Goal: Information Seeking & Learning: Learn about a topic

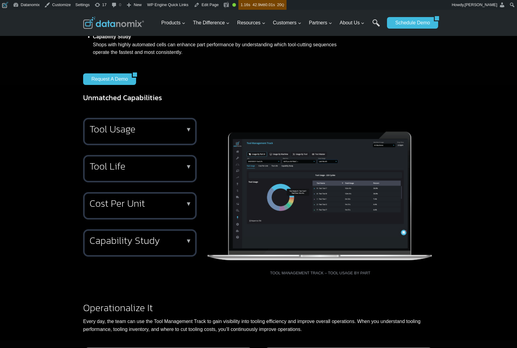
scroll to position [348, 0]
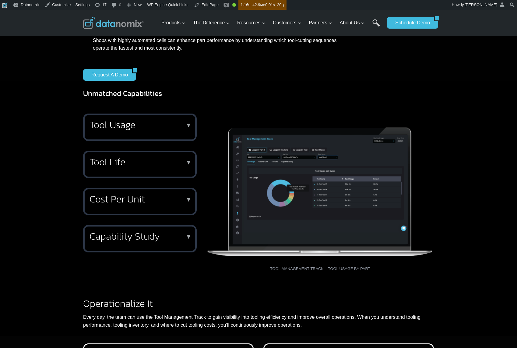
click at [455, 164] on div "Tool Usage ▼ See tool usage by part number, machine, or individual tool consump…" at bounding box center [258, 198] width 517 height 185
click at [144, 241] on h2 "Capability Study" at bounding box center [138, 236] width 98 height 10
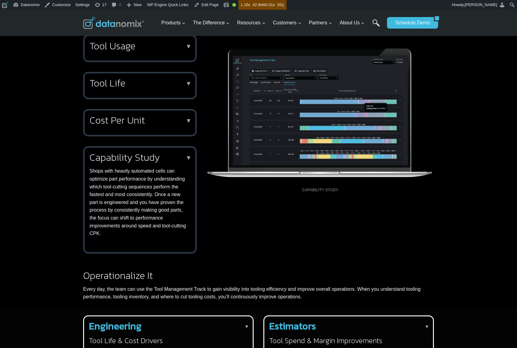
scroll to position [421, 0]
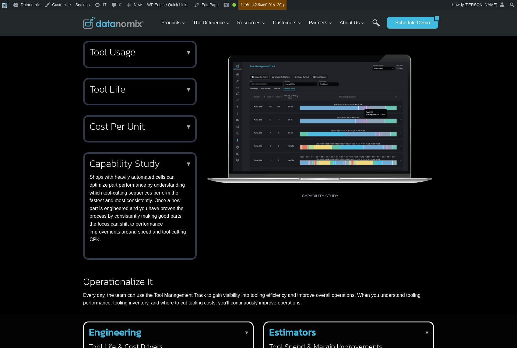
click at [450, 237] on div "Tool Usage ▼ See tool usage by part number, machine, or individual tool consump…" at bounding box center [258, 151] width 517 height 236
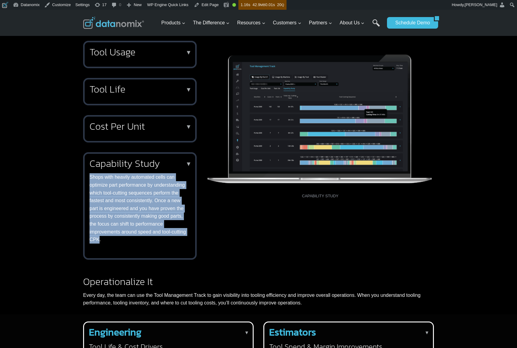
copy p "Shops with heavily automated cells can optimize part performance by understandi…"
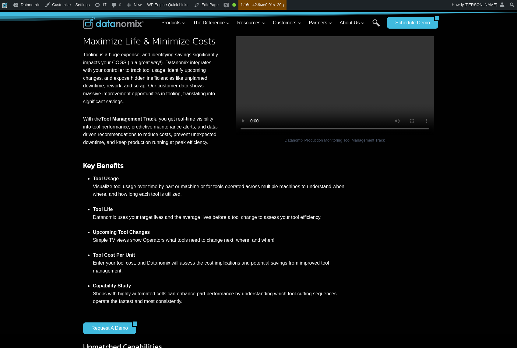
scroll to position [0, 0]
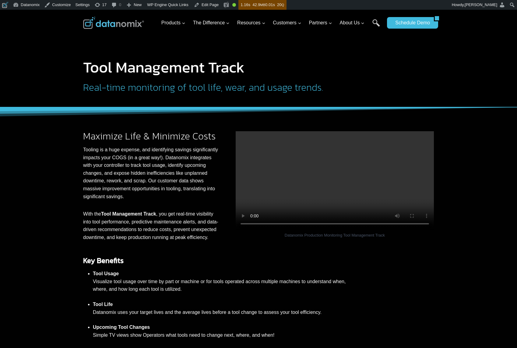
click at [169, 87] on h2 "Real-time monitoring of tool life, wear, and usage trends." at bounding box center [216, 87] width 267 height 10
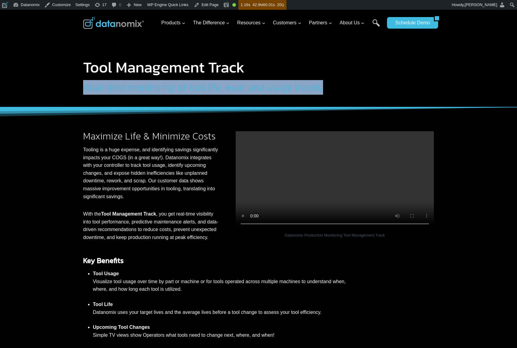
copy div "Real-time monitoring of tool life, wear, and usage trends."
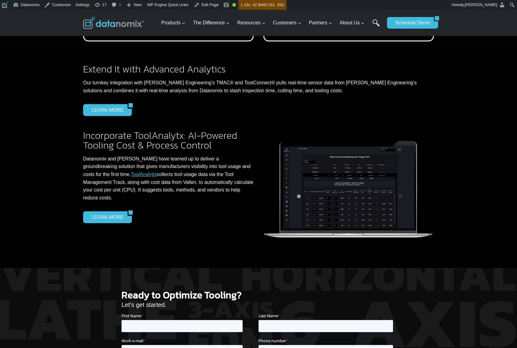
scroll to position [838, 0]
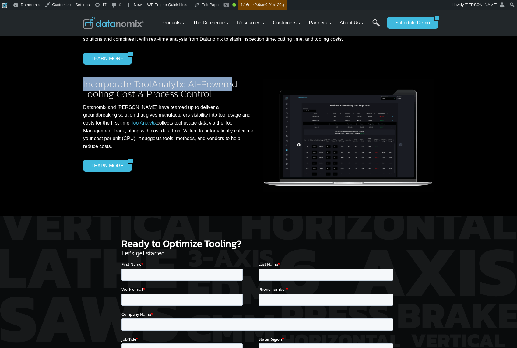
drag, startPoint x: 83, startPoint y: 96, endPoint x: 231, endPoint y: 103, distance: 148.1
click at [231, 99] on h2 "Incorporate ToolAnalytx: AI-Powered Tooling Cost & Process Control" at bounding box center [168, 88] width 170 height 19
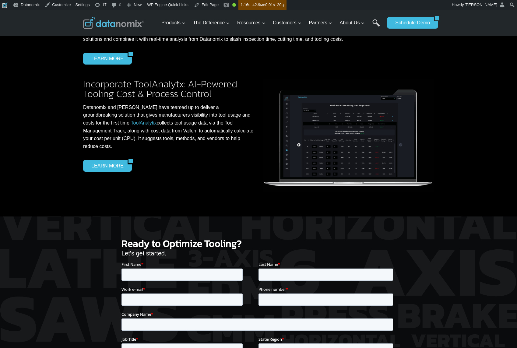
click at [209, 99] on h2 "Incorporate ToolAnalytx: AI-Powered Tooling Cost & Process Control" at bounding box center [168, 88] width 170 height 19
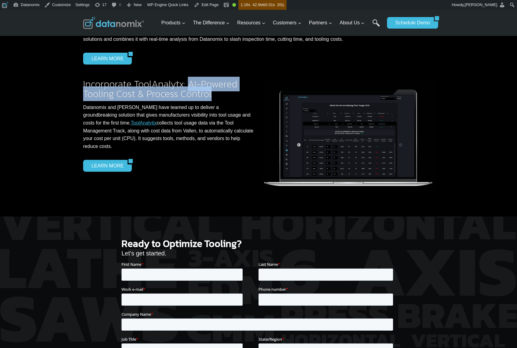
drag, startPoint x: 193, startPoint y: 98, endPoint x: 223, endPoint y: 110, distance: 31.5
click at [223, 99] on h2 "Incorporate ToolAnalytx: AI-Powered Tooling Cost & Process Control" at bounding box center [168, 88] width 170 height 19
copy h2 "AI-Powered Tooling Cost & Process Control"
click at [180, 190] on div "Incorporate ToolAnalytx: AI-Powered Tooling Cost & Process Control Datanomix an…" at bounding box center [168, 135] width 170 height 113
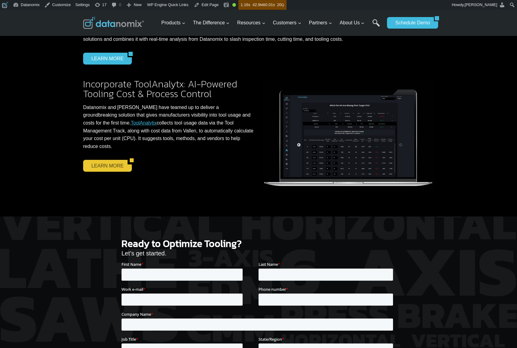
click at [106, 168] on link "LEARN MORE" at bounding box center [105, 166] width 44 height 12
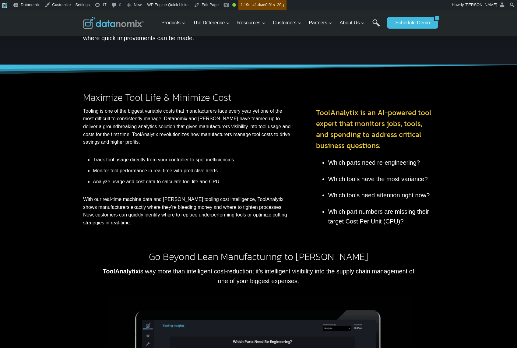
scroll to position [83, 0]
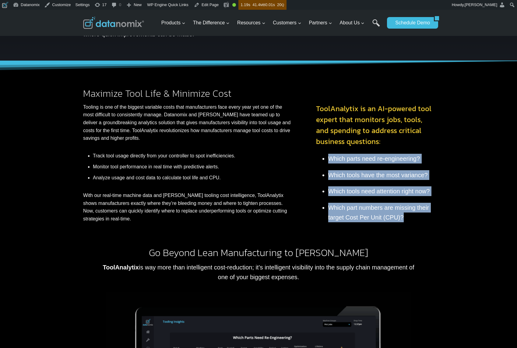
drag, startPoint x: 403, startPoint y: 217, endPoint x: 312, endPoint y: 154, distance: 111.2
click at [312, 154] on div "Maximize Tool Life & Minimize Cost Tooling is one of the biggest variable costs…" at bounding box center [258, 153] width 365 height 185
copy ul "Which parts need re-engineering? Which tools have the most variance? Which tool…"
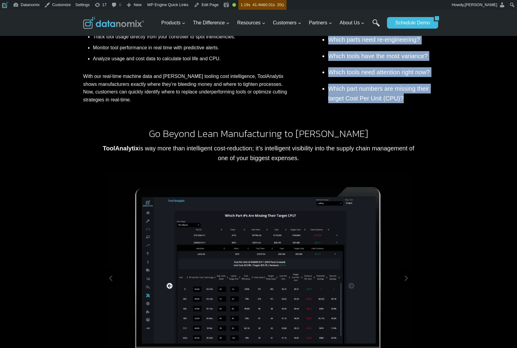
scroll to position [201, 0]
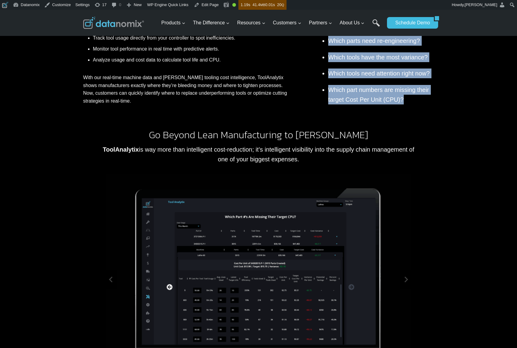
drag, startPoint x: 291, startPoint y: 156, endPoint x: 97, endPoint y: 144, distance: 194.3
click at [97, 144] on div "Go Beyond Lean Manufacturing to Enhance Margins ToolAnalytix is way more than i…" at bounding box center [258, 256] width 365 height 257
copy p "ToolAnalytix is way more than intelligent cost-reduction; it’s intelligent visi…"
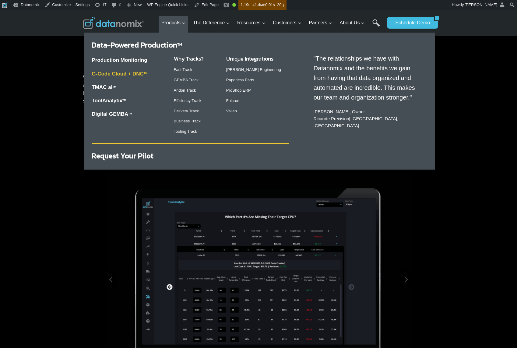
click at [110, 74] on link "G-Code Cloud + DNC TM" at bounding box center [120, 74] width 56 height 6
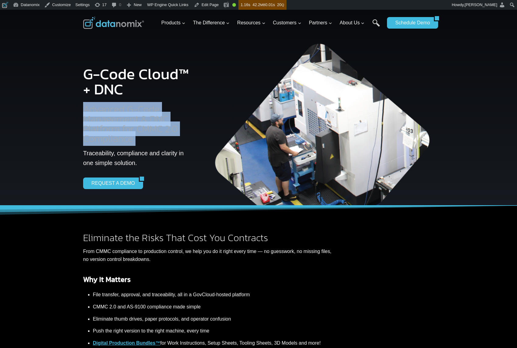
drag, startPoint x: 83, startPoint y: 110, endPoint x: 151, endPoint y: 145, distance: 75.8
click at [151, 145] on div "G-Code Cloud™ + DNC Advanced G-Code Management & DNC Platform for CMMC 2.0 Comp…" at bounding box center [137, 123] width 109 height 132
copy div "Advanced G-Code Management & DNC Platform for CMMC 2.0 Compliance"
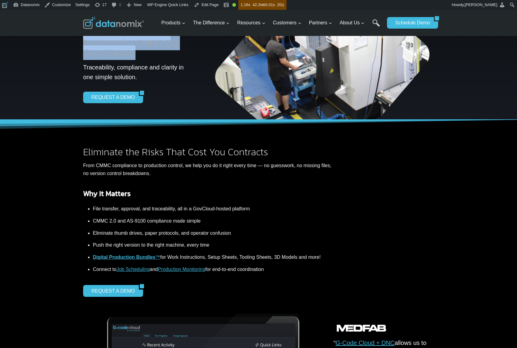
scroll to position [81, 0]
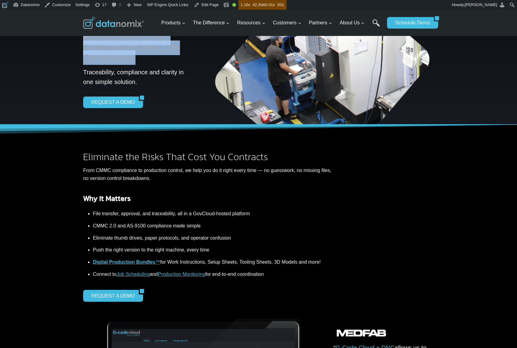
click at [141, 77] on p "Traceability, compliance and clarity in one simple solution." at bounding box center [137, 76] width 109 height 19
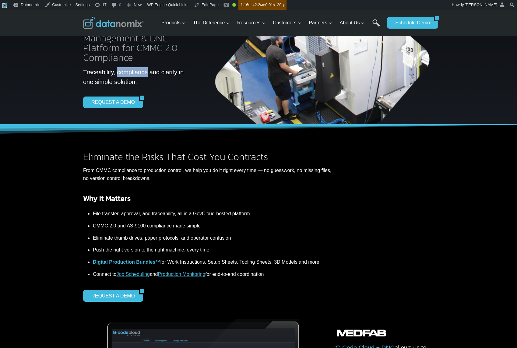
click at [141, 77] on p "Traceability, compliance and clarity in one simple solution." at bounding box center [137, 76] width 109 height 19
copy div "Traceability, compliance and clarity in one simple solution."
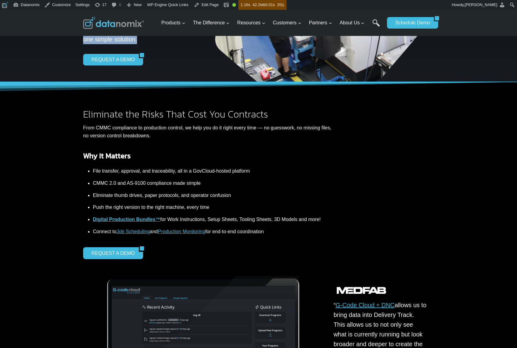
scroll to position [234, 0]
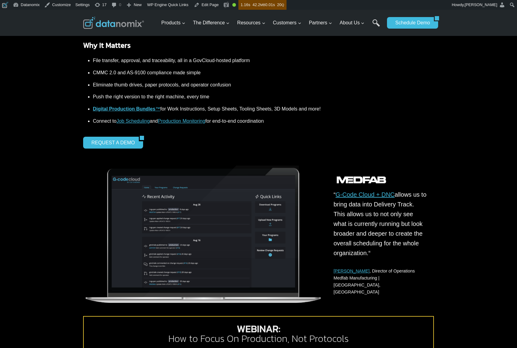
click at [477, 165] on div "“ G-Code Cloud + DNC allows us to bring data into Delivery Track. This allows u…" at bounding box center [258, 238] width 517 height 178
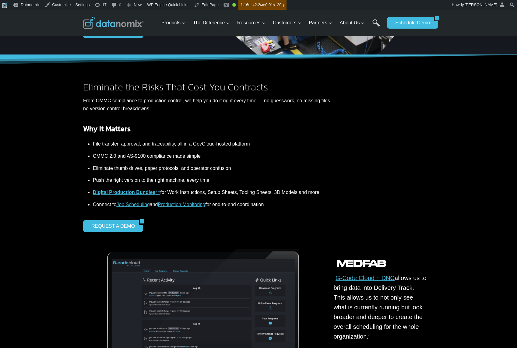
scroll to position [146, 0]
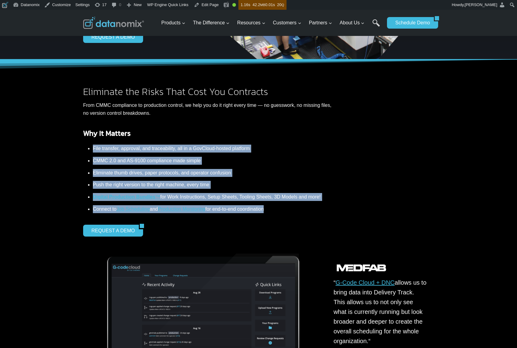
drag, startPoint x: 288, startPoint y: 211, endPoint x: 134, endPoint y: 158, distance: 163.0
click at [83, 146] on ul "File transfer, approval, and traceability, all in a GovCloud-hosted platform CM…" at bounding box center [207, 178] width 248 height 72
copy ul "File transfer, approval, and traceability, all in a GovCloud-hosted platform CM…"
